Goal: Navigation & Orientation: Find specific page/section

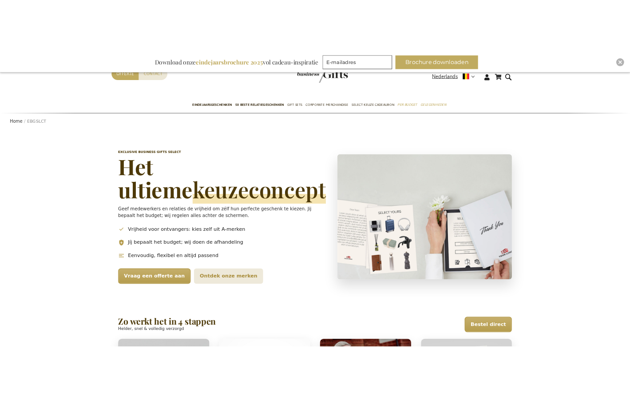
scroll to position [43, 0]
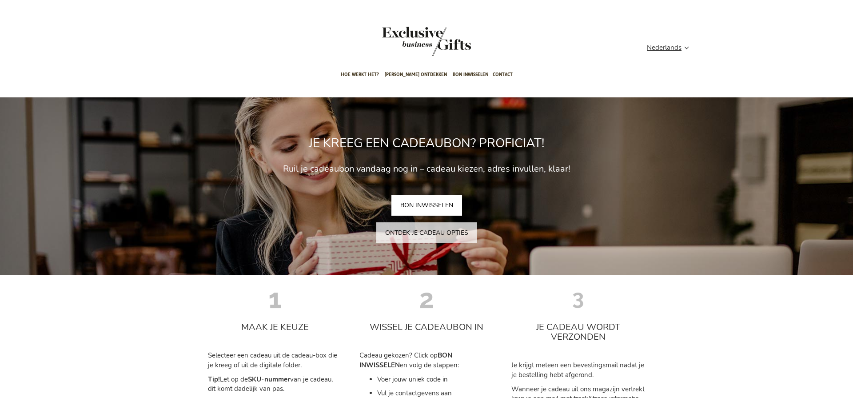
type input "administrator"
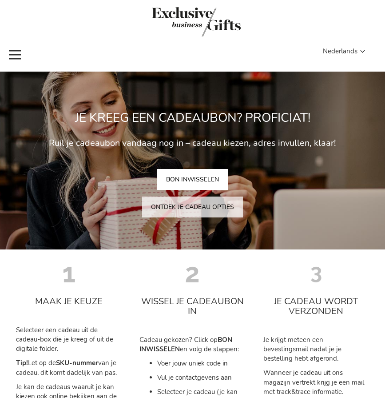
type input "administrator"
click at [203, 18] on img "store logo" at bounding box center [196, 21] width 89 height 29
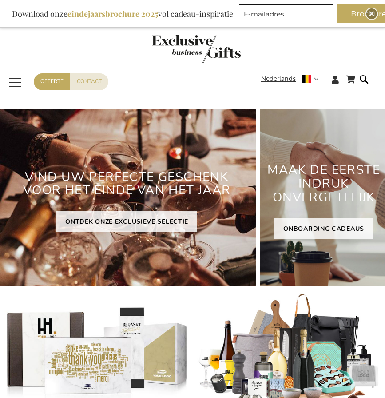
type input "administrator"
click at [371, 12] on img "Close" at bounding box center [371, 13] width 5 height 5
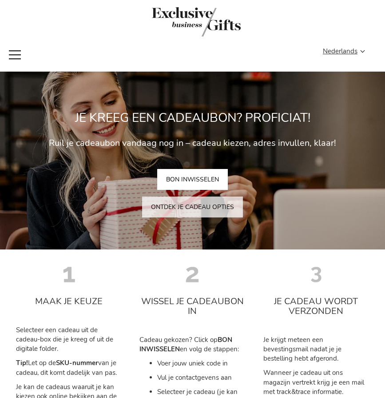
type input "administrator"
click at [195, 16] on img "store logo" at bounding box center [196, 21] width 89 height 29
type input "administrator"
click at [199, 15] on img "store logo" at bounding box center [196, 21] width 89 height 29
type input "administrator"
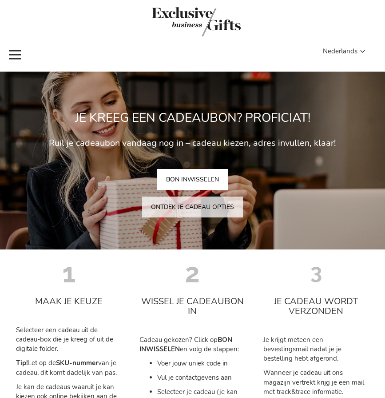
click at [193, 21] on img "store logo" at bounding box center [196, 21] width 89 height 29
type input "administrator"
click at [132, 41] on div "Winkelwagen Winkelwagen Sluiten U heeft geen product(en) in uw winkelwagen. Ga …" at bounding box center [192, 49] width 385 height 21
click at [202, 18] on div "Toggle Nav" at bounding box center [192, 19] width 385 height 39
click at [224, 26] on div "Toggle Nav" at bounding box center [192, 19] width 385 height 39
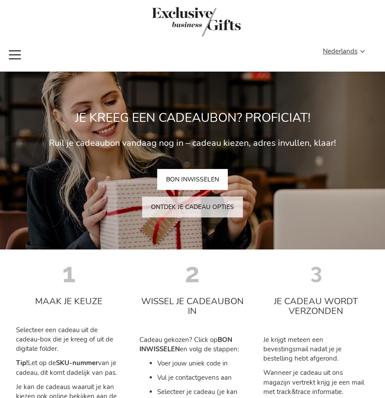
click at [297, 26] on div "Toggle Nav" at bounding box center [192, 19] width 385 height 39
click at [221, 36] on div "Toggle Nav" at bounding box center [192, 19] width 385 height 39
click at [211, 24] on div "Toggle Nav" at bounding box center [192, 19] width 385 height 39
click at [193, 20] on div "Toggle Nav" at bounding box center [192, 19] width 385 height 39
click at [205, 61] on div "Contact Offerte" at bounding box center [192, 56] width 316 height 21
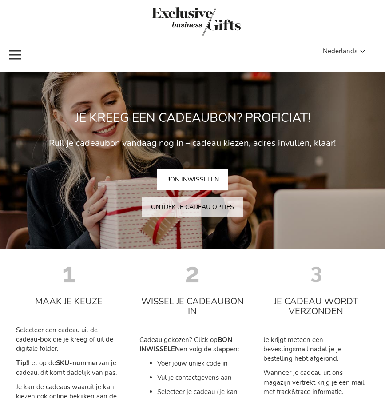
click at [200, 19] on div "Toggle Nav" at bounding box center [192, 19] width 385 height 39
click at [235, 30] on div "Toggle Nav" at bounding box center [192, 19] width 385 height 39
click at [343, 50] on span "Nederlands" at bounding box center [340, 51] width 35 height 10
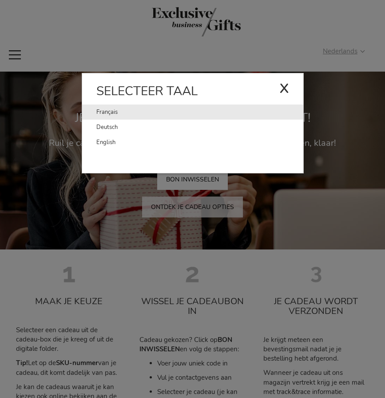
click at [108, 110] on link "Français" at bounding box center [187, 111] width 183 height 15
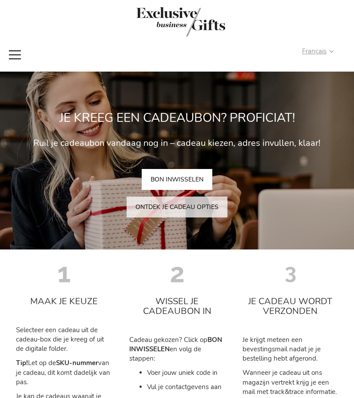
type input "administrator"
click at [332, 51] on strong "Français" at bounding box center [317, 51] width 31 height 10
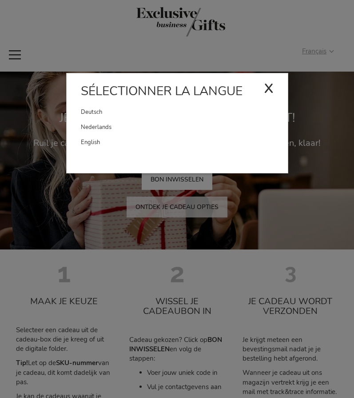
click at [265, 88] on div "x" at bounding box center [269, 87] width 10 height 27
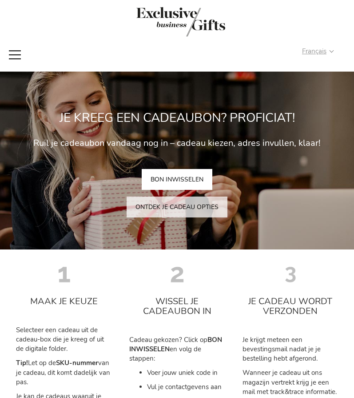
type input "administrator"
click at [319, 52] on span "Français" at bounding box center [314, 51] width 24 height 10
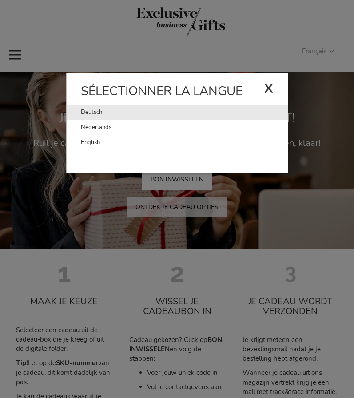
click at [195, 111] on link "Deutsch" at bounding box center [172, 111] width 183 height 15
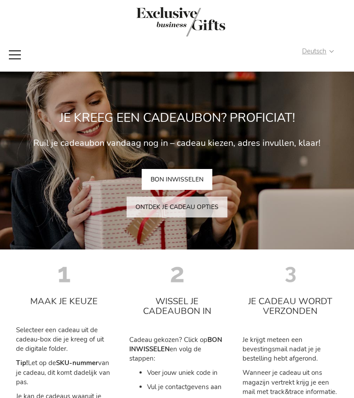
type input "administrator"
click at [333, 51] on strong "Deutsch" at bounding box center [317, 51] width 31 height 10
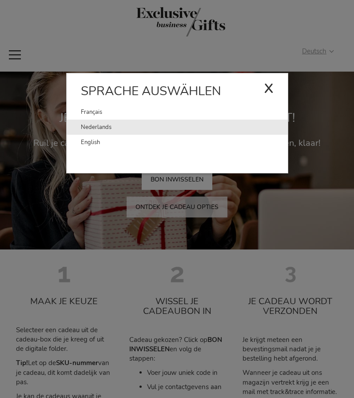
click at [98, 126] on link "Nederlands" at bounding box center [184, 127] width 207 height 15
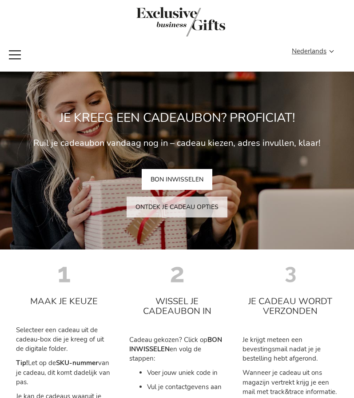
type input "administrator"
click at [20, 57] on span "Toggle Nav" at bounding box center [15, 54] width 16 height 20
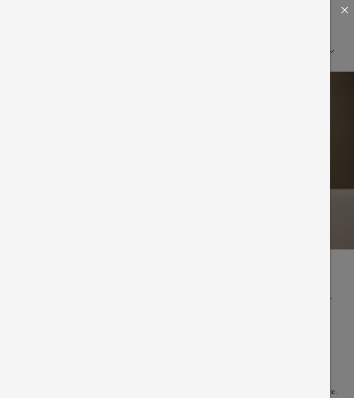
click at [0, 0] on span "[PERSON_NAME] ontdekken" at bounding box center [0, 0] width 0 height 0
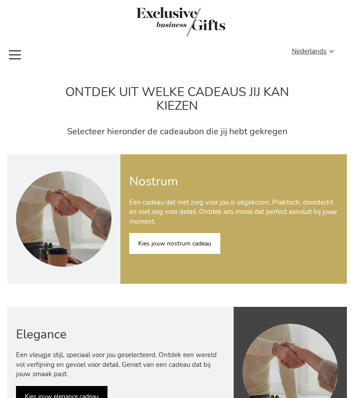
click at [181, 244] on link "Kies jouw nostrum cadeau" at bounding box center [174, 243] width 91 height 21
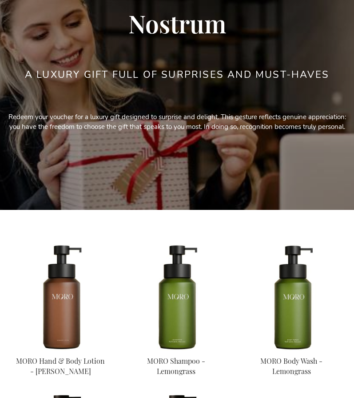
scroll to position [166, 0]
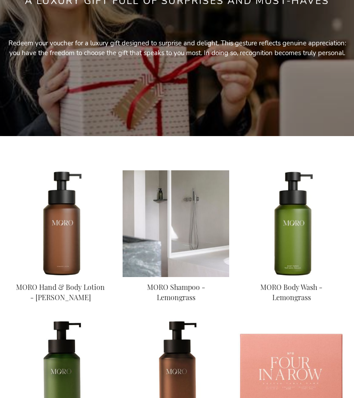
type input "administrator"
click at [177, 220] on img at bounding box center [176, 223] width 107 height 107
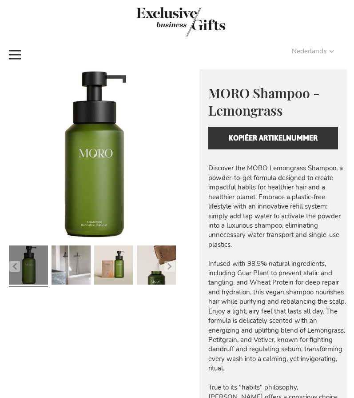
type input "administrator"
click at [331, 52] on strong "Nederlands" at bounding box center [312, 51] width 41 height 10
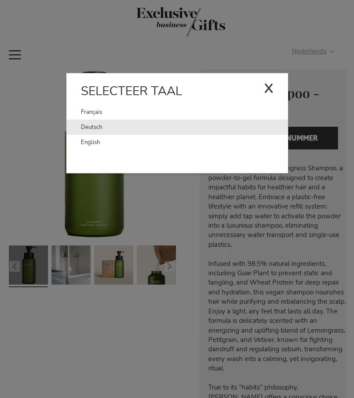
click at [89, 125] on link "Deutsch" at bounding box center [184, 127] width 207 height 15
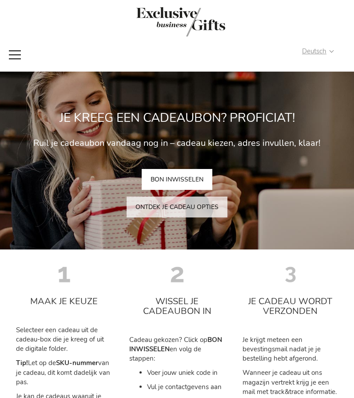
type input "administrator"
click at [331, 53] on strong "Deutsch" at bounding box center [317, 51] width 31 height 10
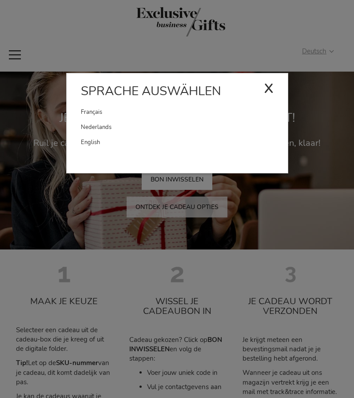
click at [268, 88] on div "x" at bounding box center [269, 87] width 10 height 27
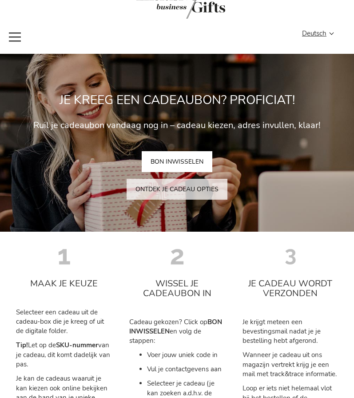
scroll to position [4, 0]
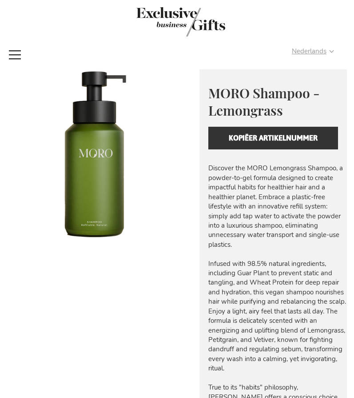
click at [330, 51] on strong "Nederlands" at bounding box center [312, 51] width 41 height 10
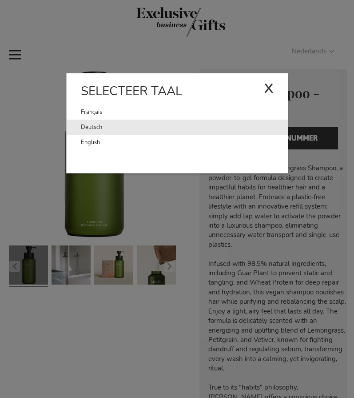
click at [92, 125] on link "Deutsch" at bounding box center [184, 127] width 207 height 15
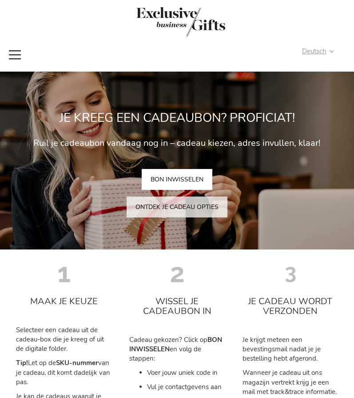
type input "administrator"
click at [331, 50] on strong "Deutsch" at bounding box center [317, 51] width 31 height 10
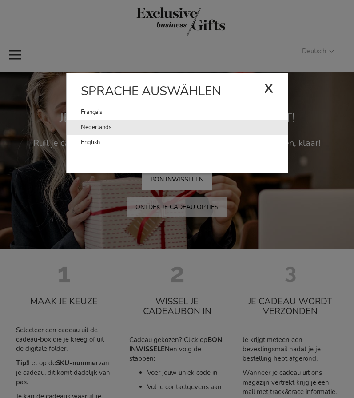
click at [86, 126] on link "Nederlands" at bounding box center [184, 127] width 207 height 15
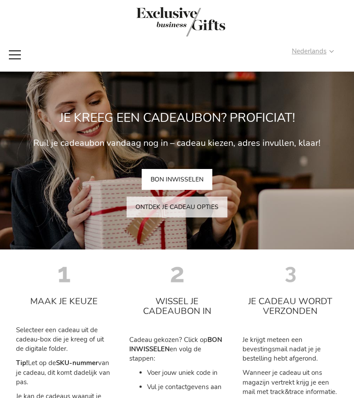
type input "administrator"
click at [330, 52] on strong "Nederlands" at bounding box center [312, 51] width 41 height 10
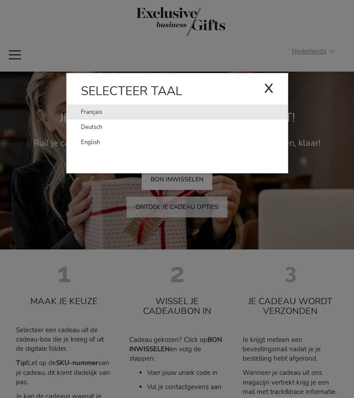
click at [87, 109] on link "Français" at bounding box center [172, 111] width 183 height 15
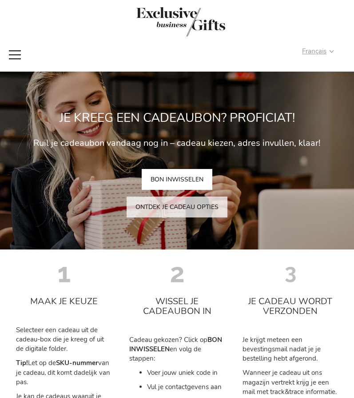
click at [328, 50] on strong "Français" at bounding box center [317, 51] width 31 height 10
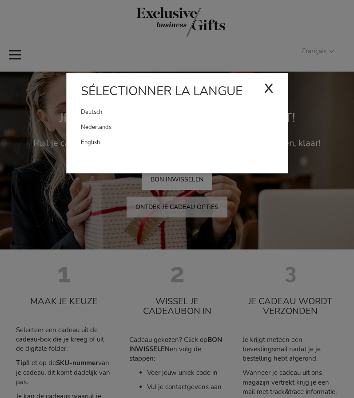
type input "administrator"
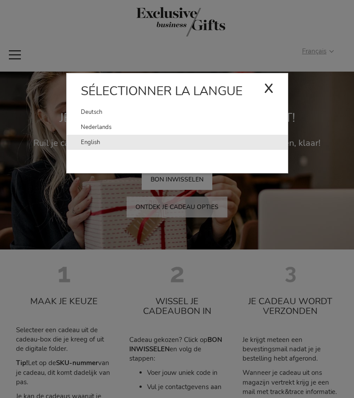
click at [104, 143] on link "English" at bounding box center [184, 142] width 207 height 15
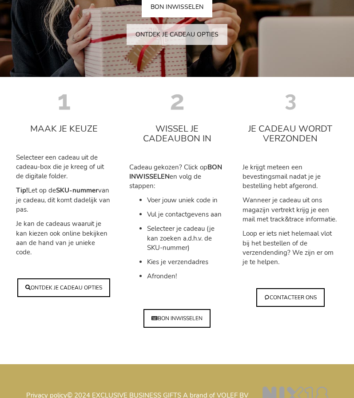
scroll to position [170, 0]
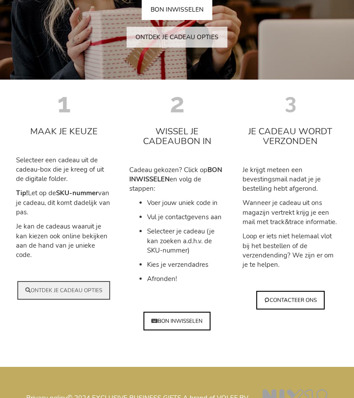
type input "administrator"
click at [76, 290] on link "ONTDEK JE CADEAU OPTIES" at bounding box center [63, 290] width 93 height 19
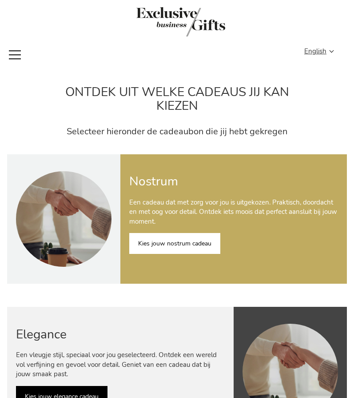
click at [158, 242] on link "Kies jouw nostrum cadeau" at bounding box center [174, 243] width 91 height 21
type input "administrator"
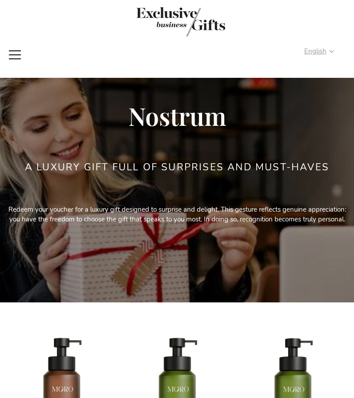
click at [321, 51] on span "English" at bounding box center [315, 51] width 22 height 10
type input "administrator"
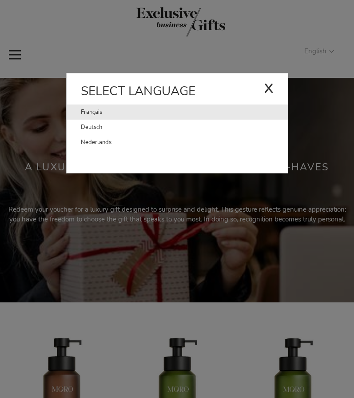
click at [87, 112] on link "Français" at bounding box center [172, 111] width 183 height 15
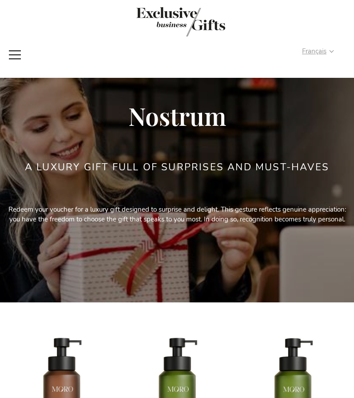
type input "administrator"
click at [314, 50] on span "Français" at bounding box center [314, 51] width 24 height 10
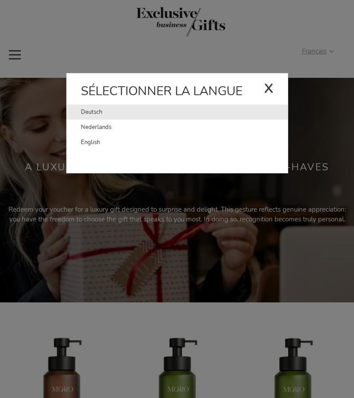
click at [93, 112] on link "Deutsch" at bounding box center [172, 111] width 183 height 15
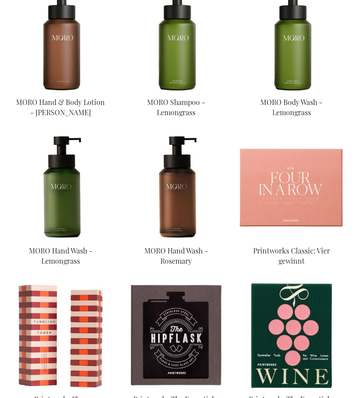
scroll to position [388, 0]
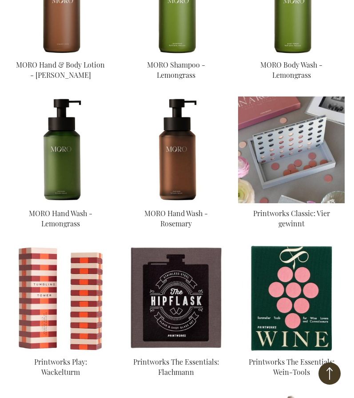
type input "administrator"
click at [278, 151] on img at bounding box center [291, 149] width 107 height 107
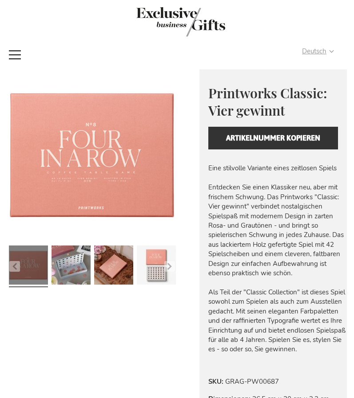
type input "administrator"
click at [315, 52] on span "Deutsch" at bounding box center [314, 51] width 24 height 10
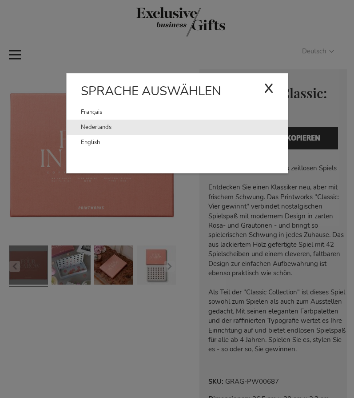
click at [88, 124] on link "Nederlands" at bounding box center [184, 127] width 207 height 15
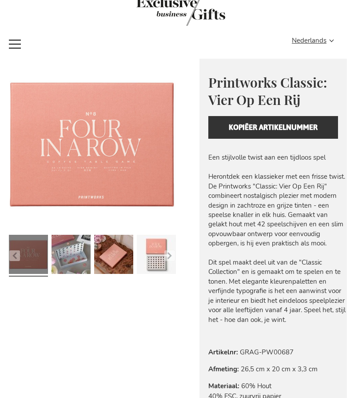
scroll to position [148, 0]
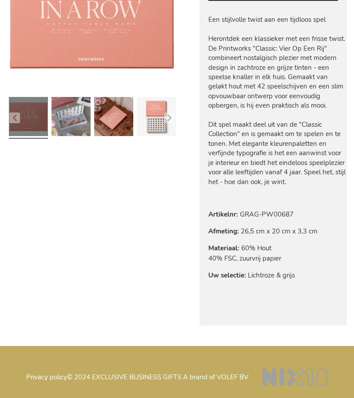
type input "administrator"
click at [181, 258] on div "Ga naar het einde van de afbeeldingen-gallerij Ga naar het begin van de afbeeld…" at bounding box center [177, 133] width 340 height 425
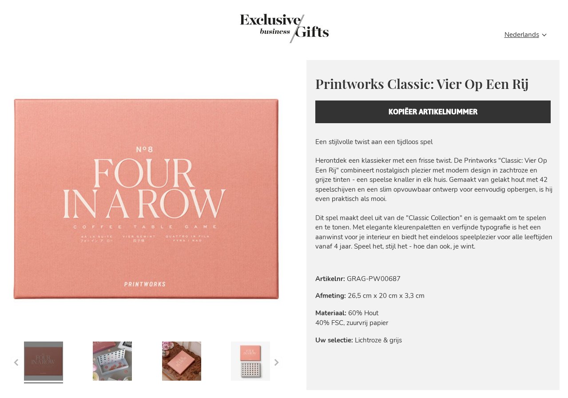
scroll to position [0, 0]
